Goal: Transaction & Acquisition: Purchase product/service

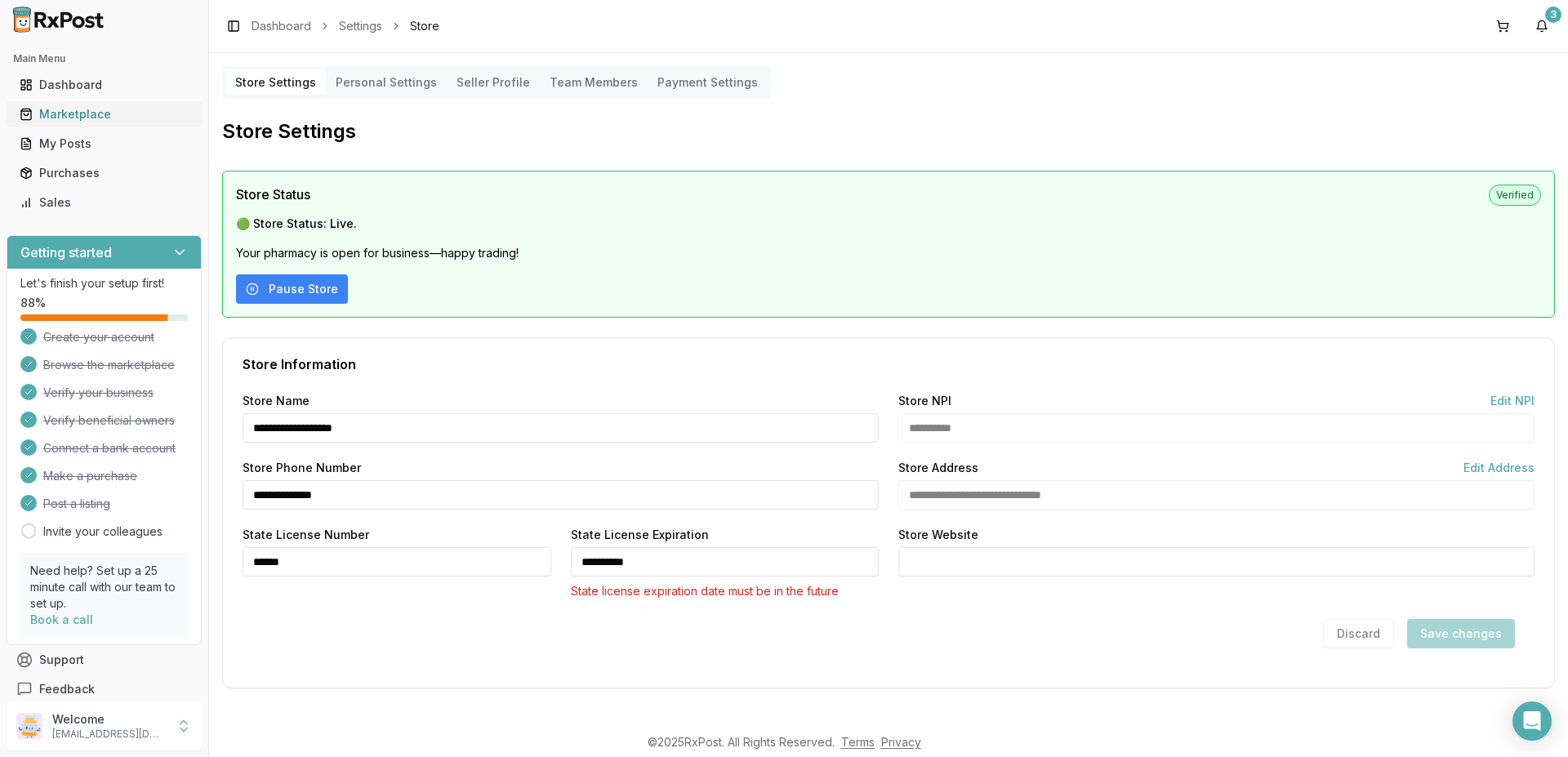
click at [62, 117] on div "Marketplace" at bounding box center [104, 115] width 169 height 16
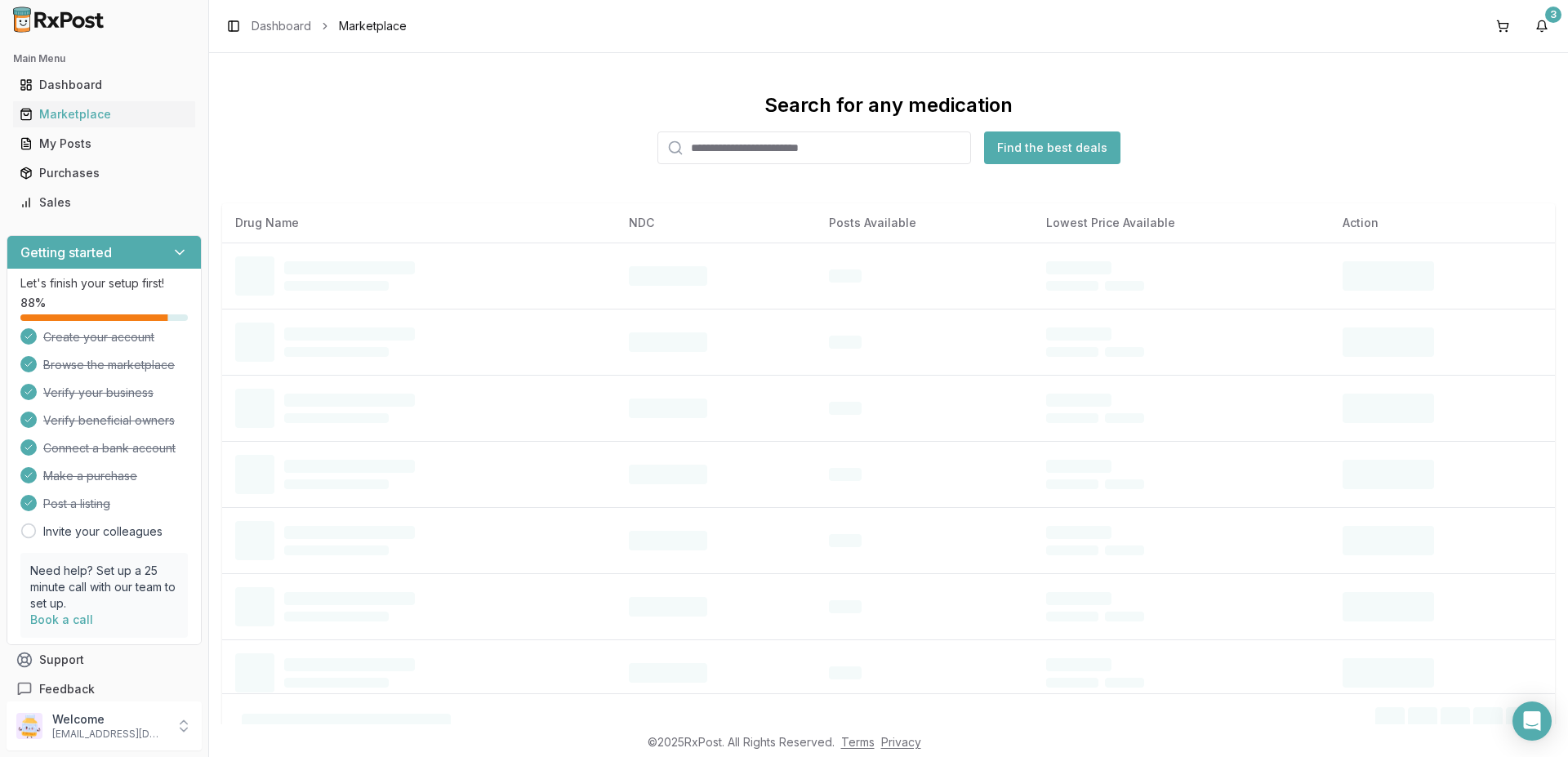
click at [710, 147] on input "search" at bounding box center [813, 148] width 313 height 33
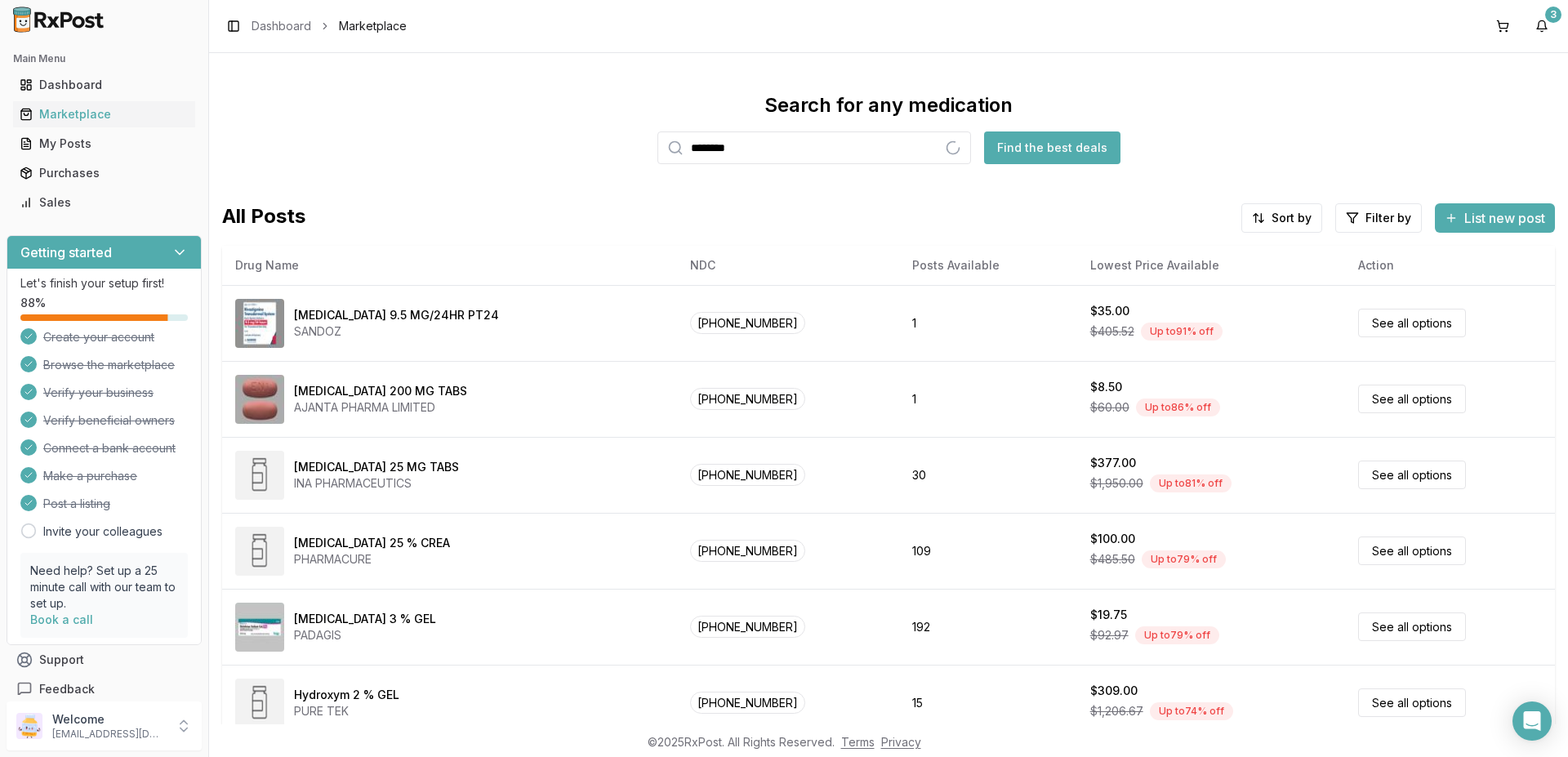
type input "********"
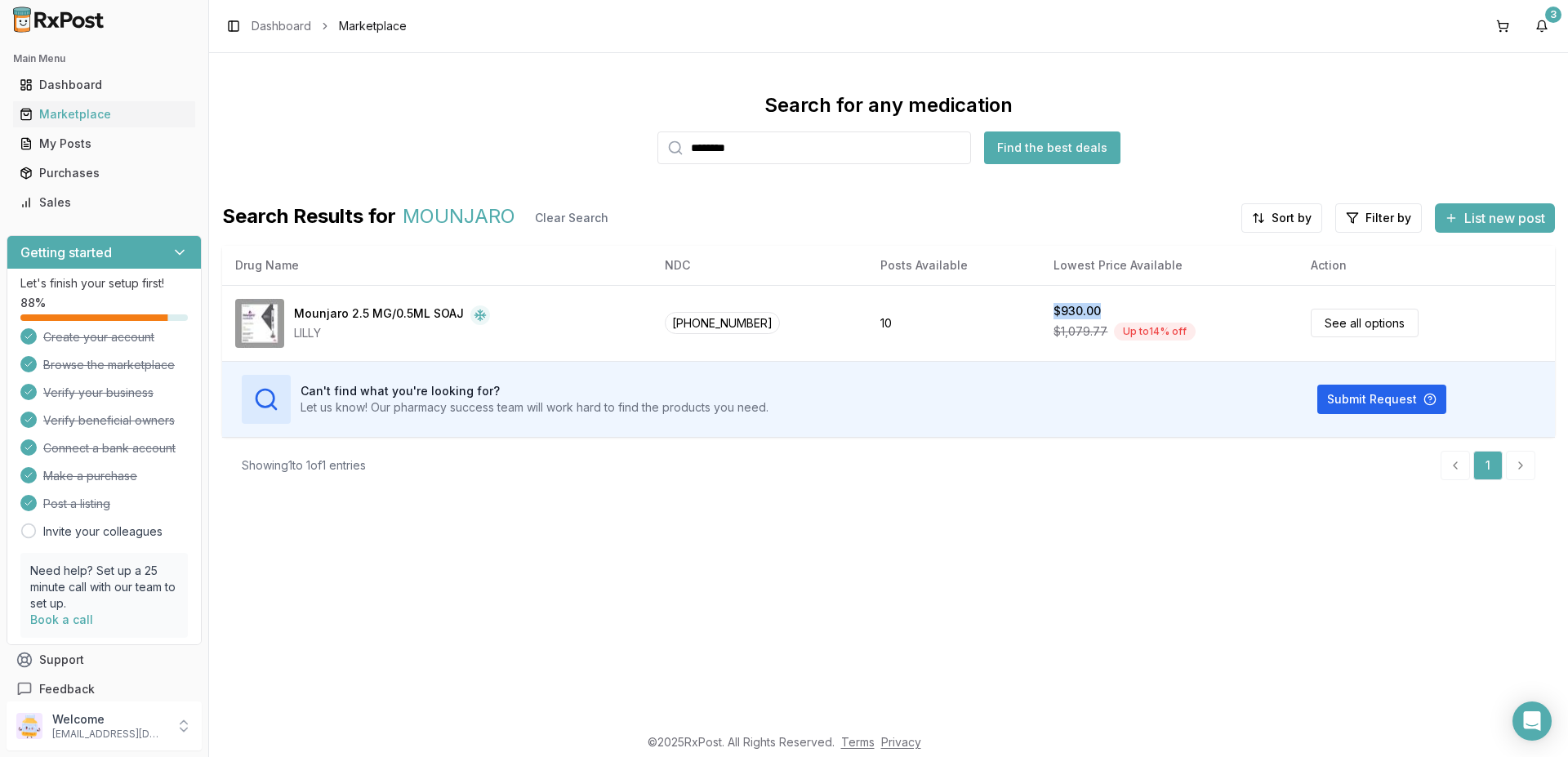
drag, startPoint x: 1104, startPoint y: 301, endPoint x: 920, endPoint y: 55, distance: 307.2
click at [1024, 301] on tr "Mounjaro 2.5 MG/0.5ML SOAJ LILLY [PHONE_NUMBER] 10 $930.00 $1,079.77 Up to 14 %…" at bounding box center [888, 322] width 1333 height 76
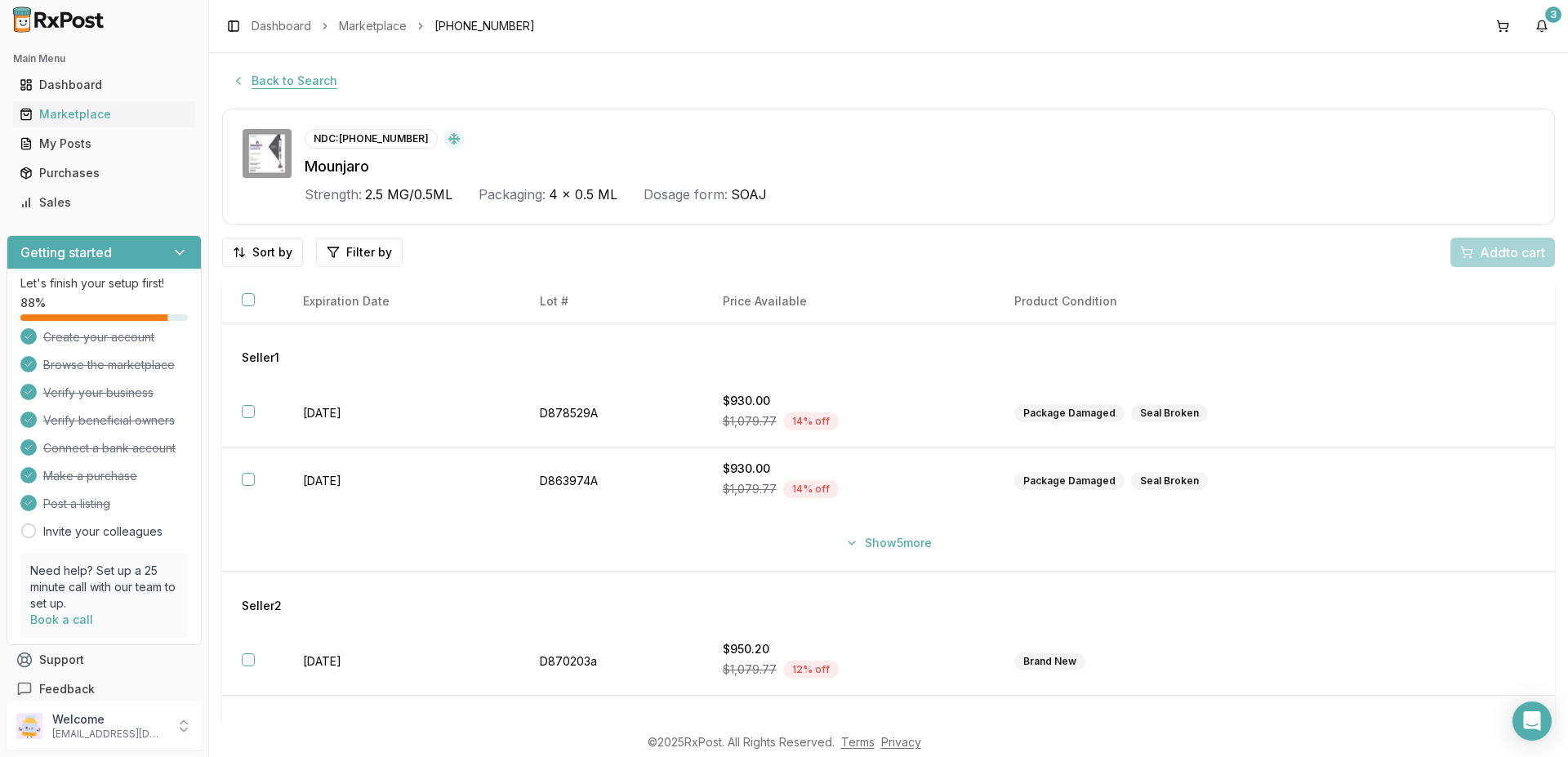
click at [263, 83] on button "Back to Search" at bounding box center [284, 81] width 125 height 29
